Goal: Information Seeking & Learning: Learn about a topic

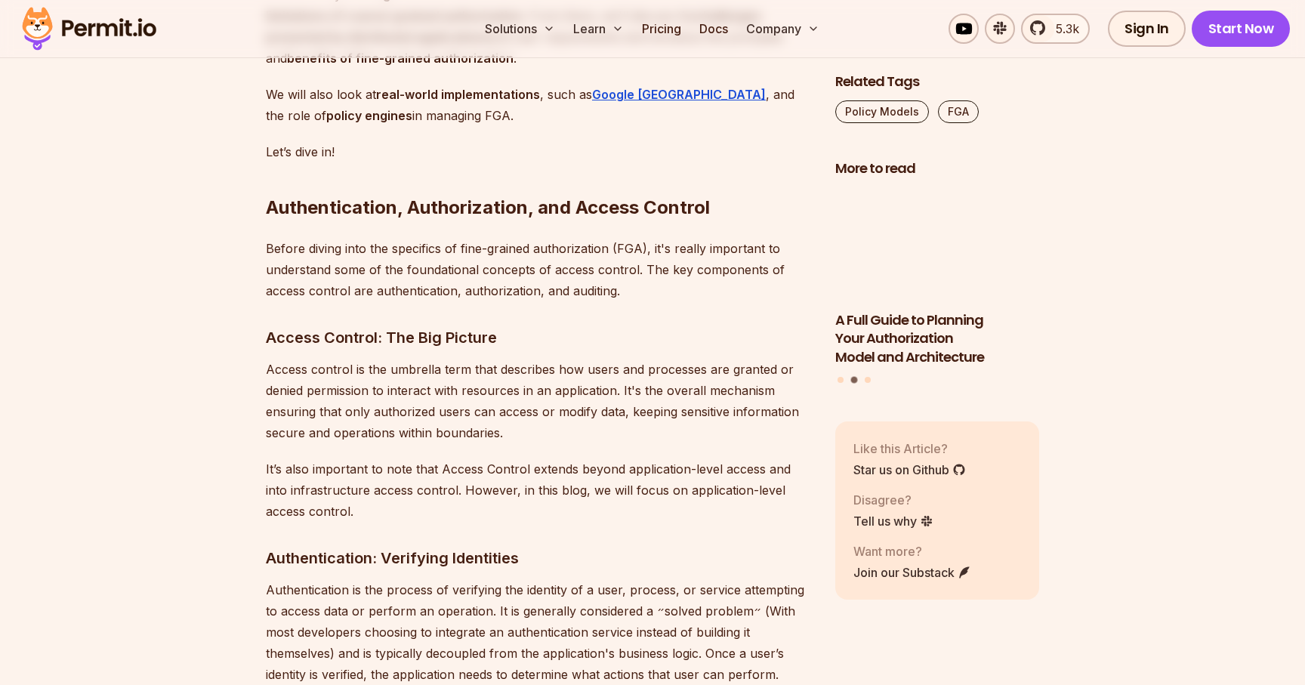
scroll to position [1444, 0]
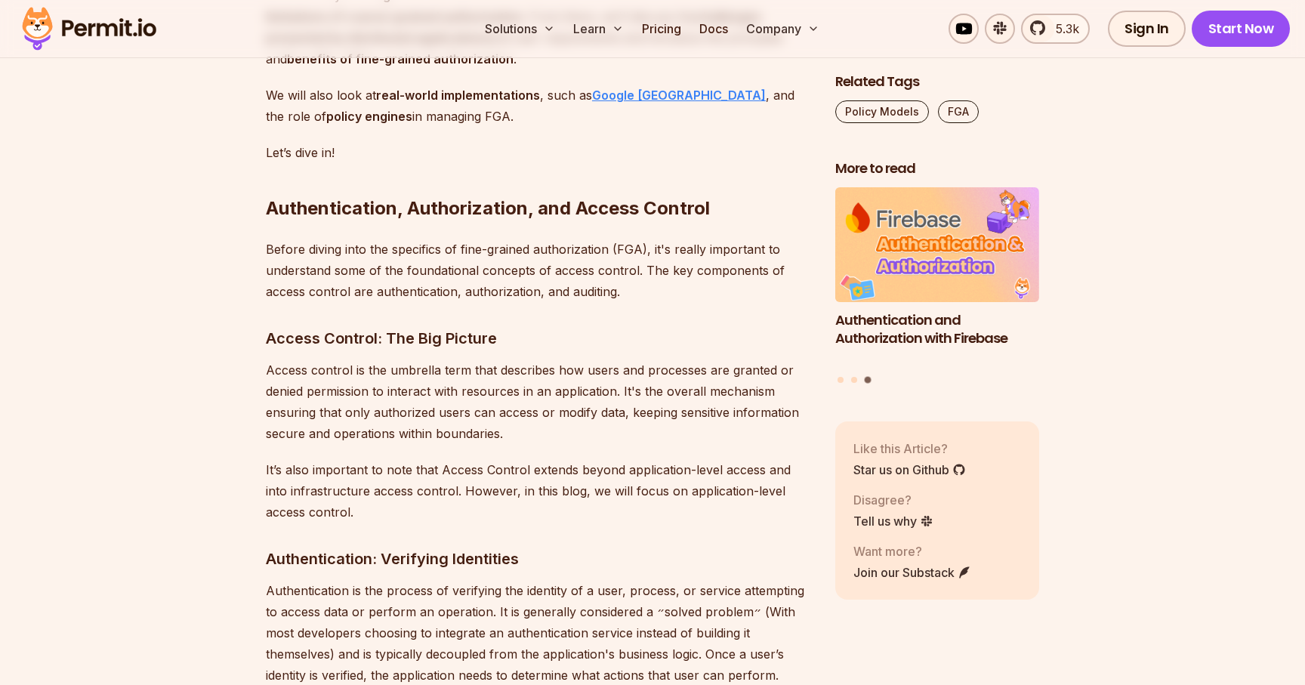
click at [635, 88] on strong "Google [GEOGRAPHIC_DATA]" at bounding box center [679, 95] width 174 height 15
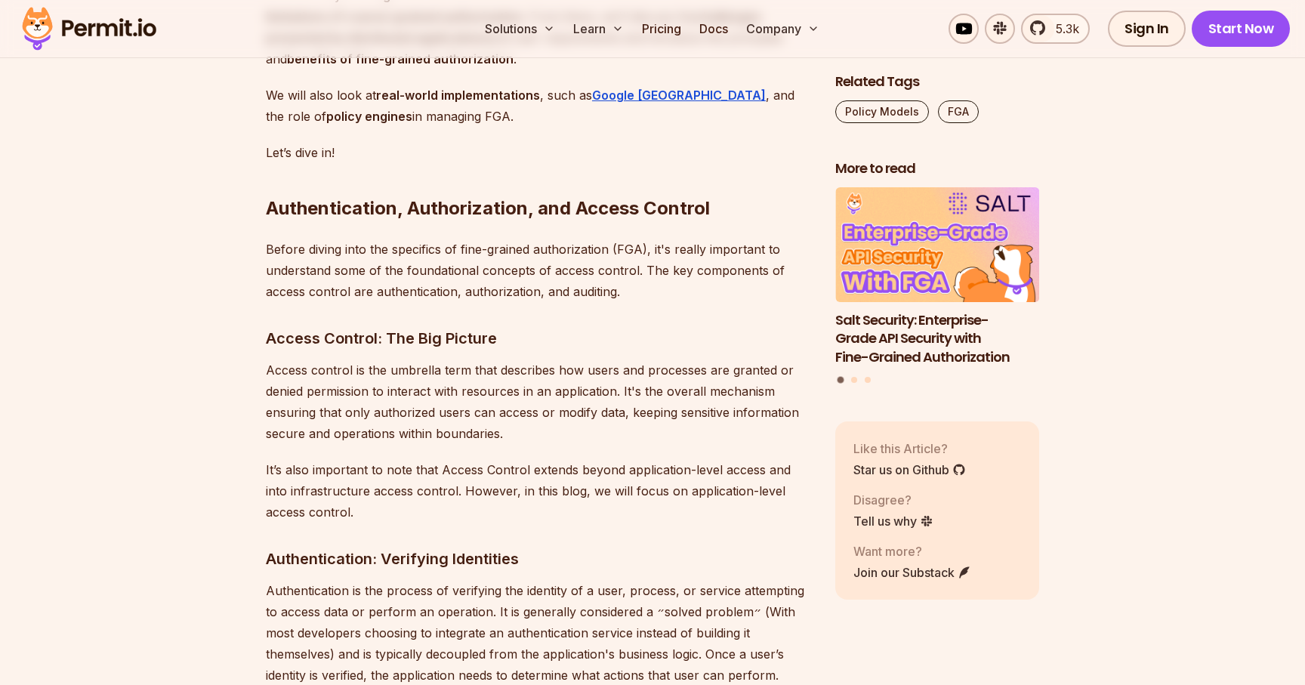
scroll to position [1444, 0]
click at [629, 88] on strong "Google [GEOGRAPHIC_DATA]" at bounding box center [679, 95] width 174 height 15
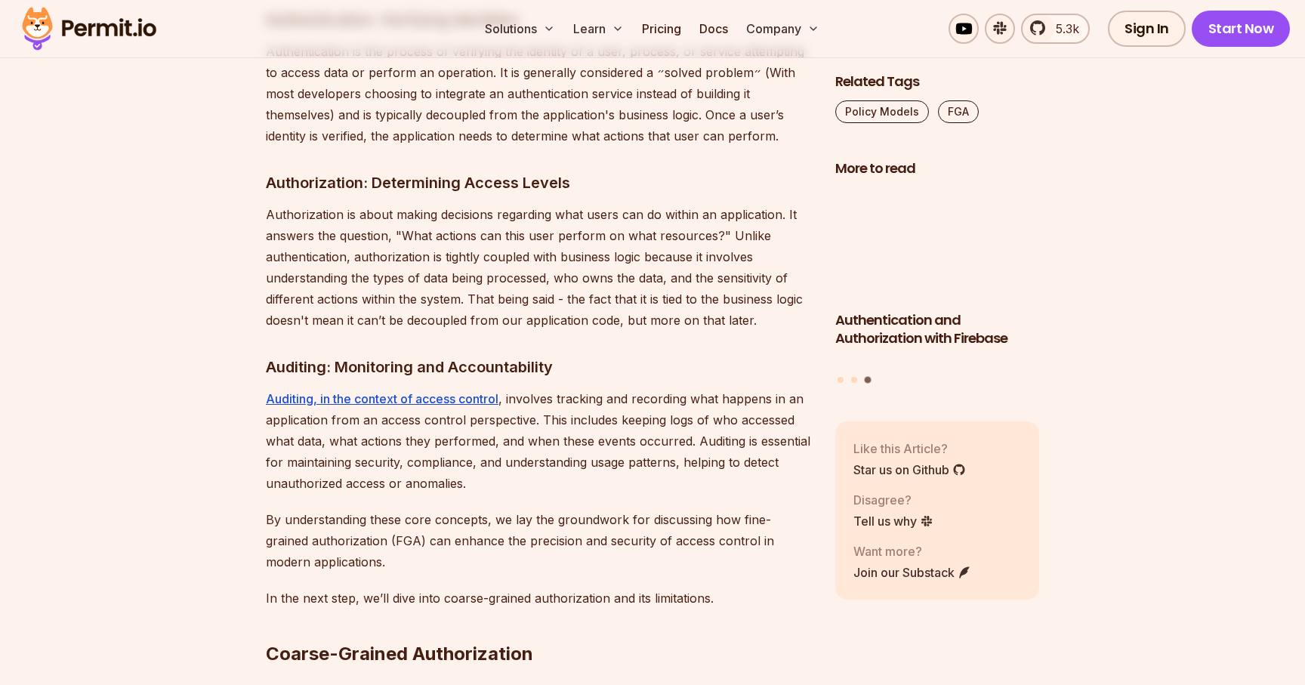
scroll to position [1997, 0]
